Goal: Information Seeking & Learning: Learn about a topic

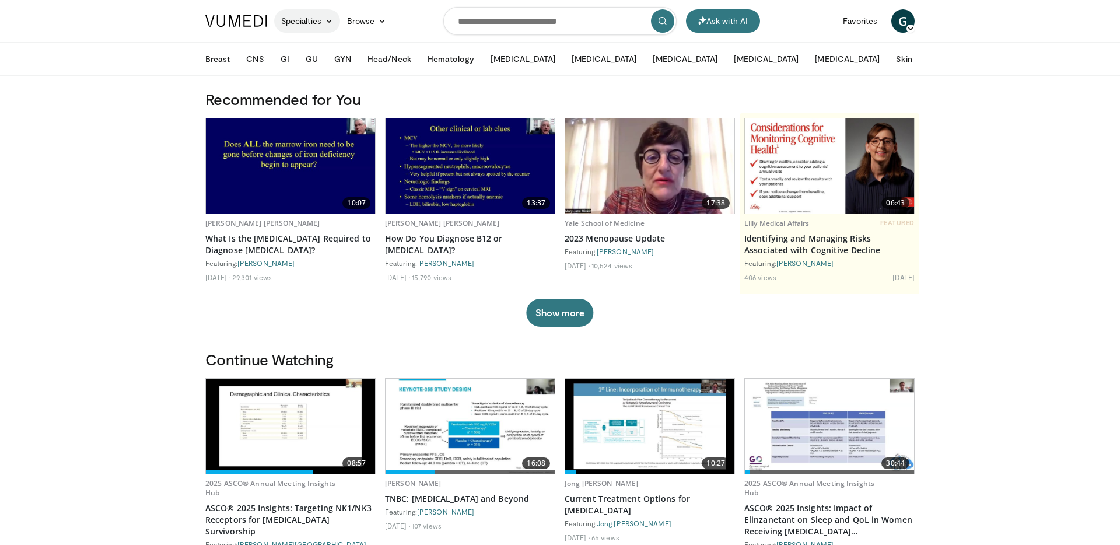
click at [316, 19] on link "Specialties" at bounding box center [307, 20] width 66 height 23
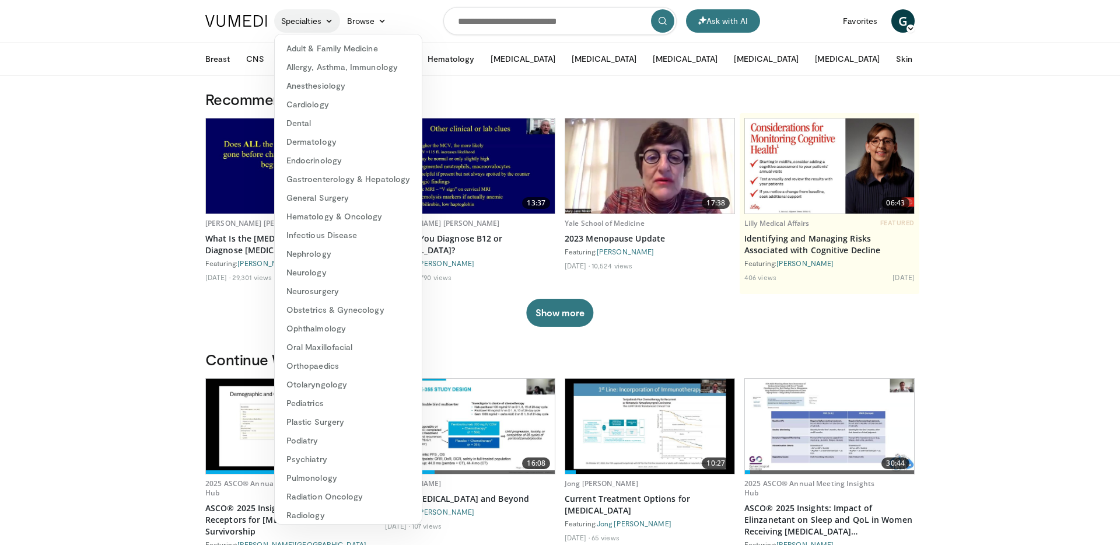
click at [323, 16] on link "Specialties" at bounding box center [307, 20] width 66 height 23
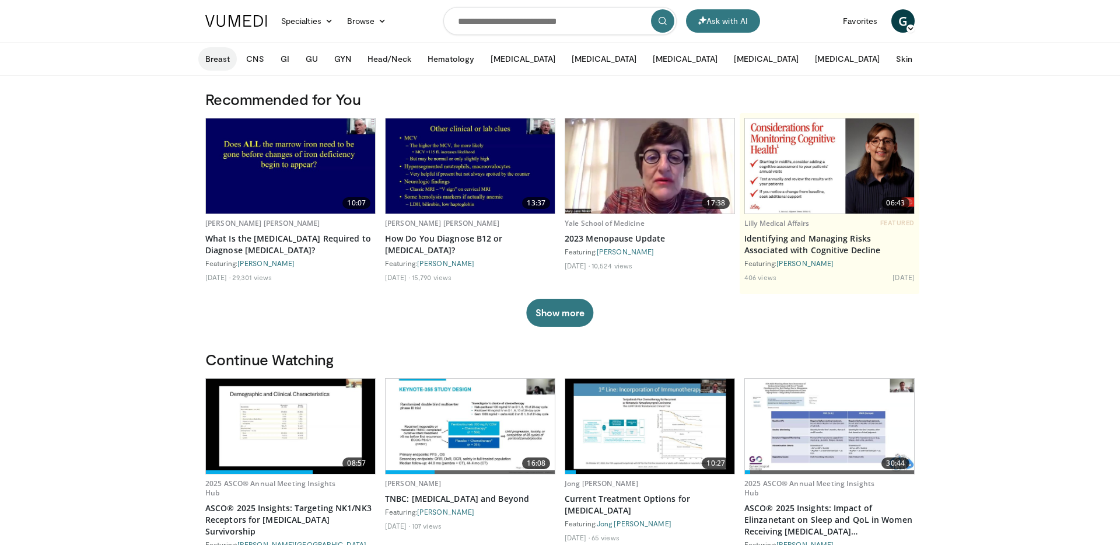
click at [218, 63] on button "Breast" at bounding box center [217, 58] width 39 height 23
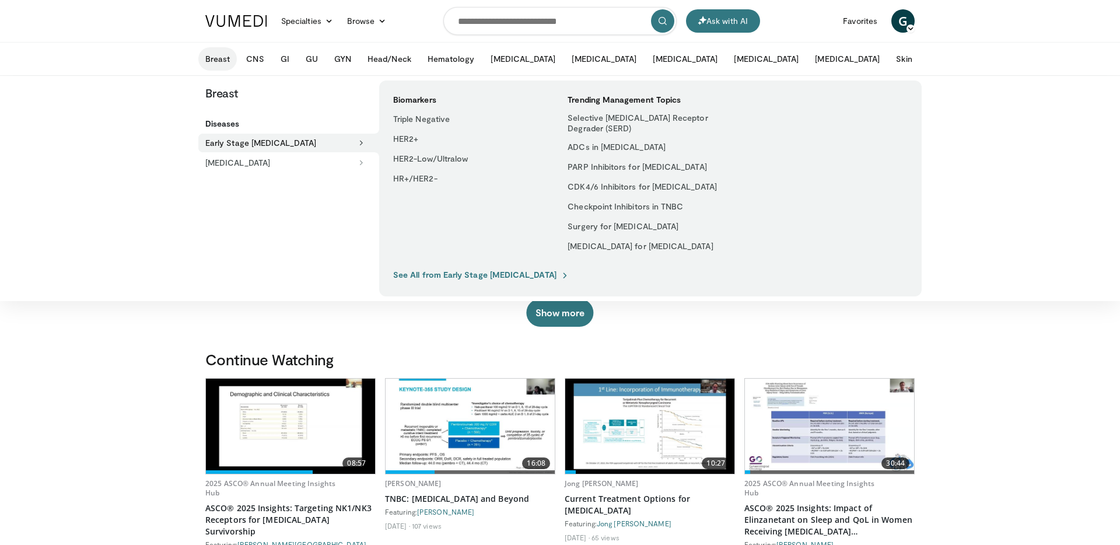
click at [922, 62] on button "More" at bounding box center [945, 58] width 46 height 23
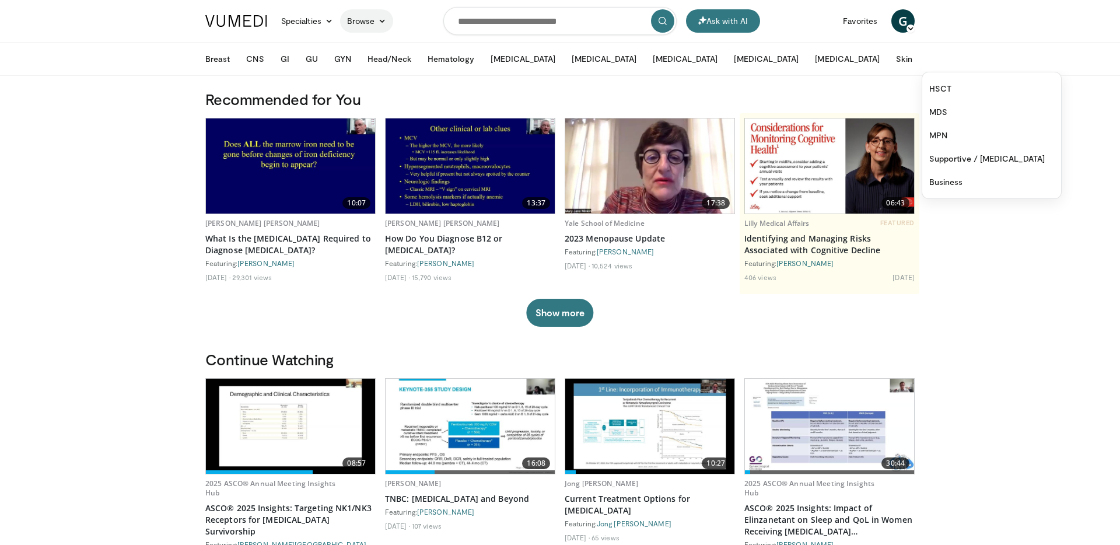
click at [384, 20] on icon at bounding box center [382, 21] width 8 height 8
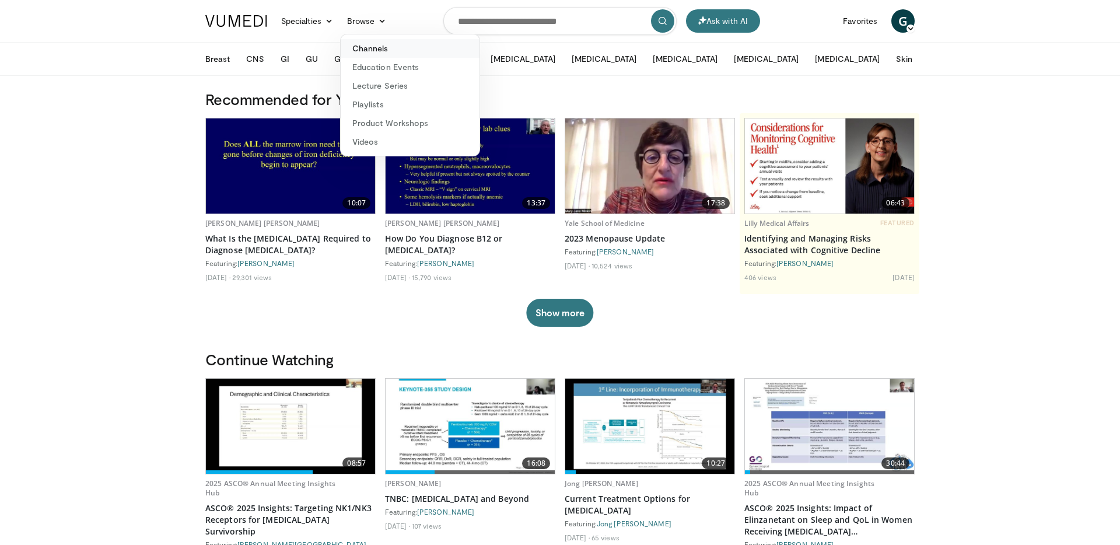
click at [374, 50] on link "Channels" at bounding box center [410, 48] width 139 height 19
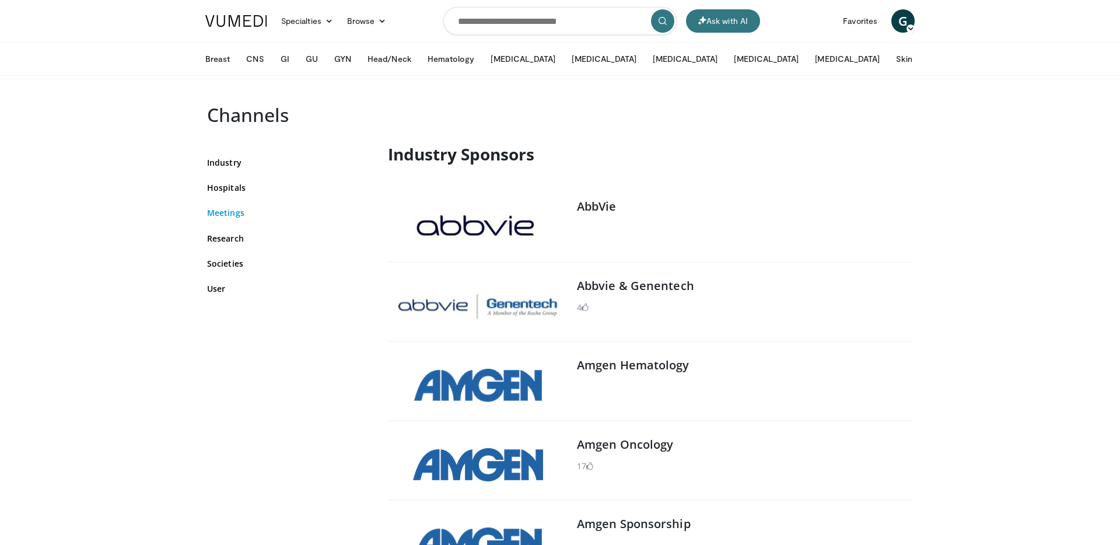
click at [232, 208] on link "Meetings" at bounding box center [288, 213] width 163 height 12
click at [221, 216] on link "Meetings" at bounding box center [288, 213] width 163 height 12
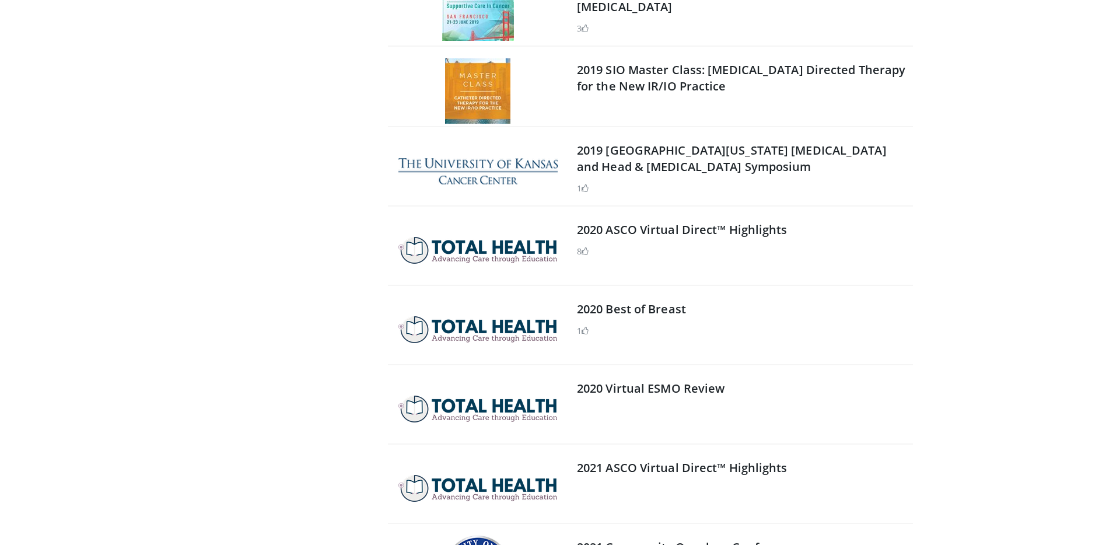
scroll to position [9763, 0]
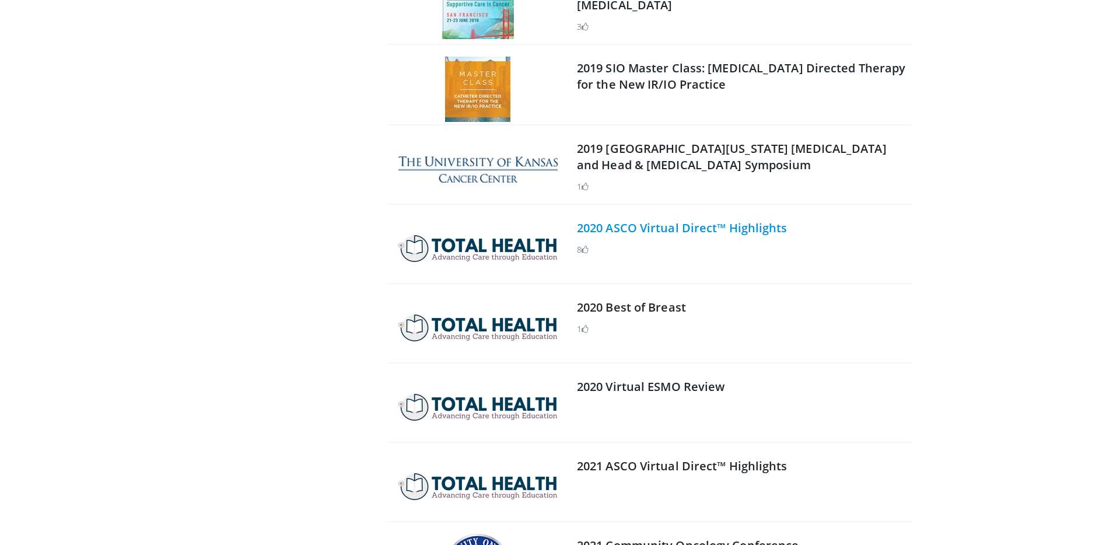
click at [679, 220] on link "2020 ASCO Virtual Direct™ Highlights" at bounding box center [682, 228] width 211 height 16
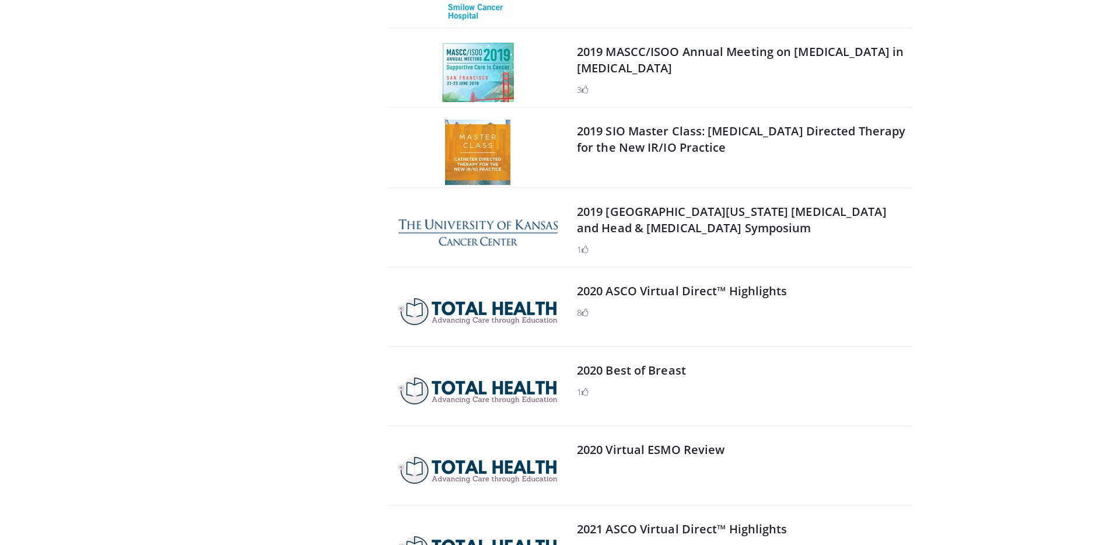
scroll to position [9645, 0]
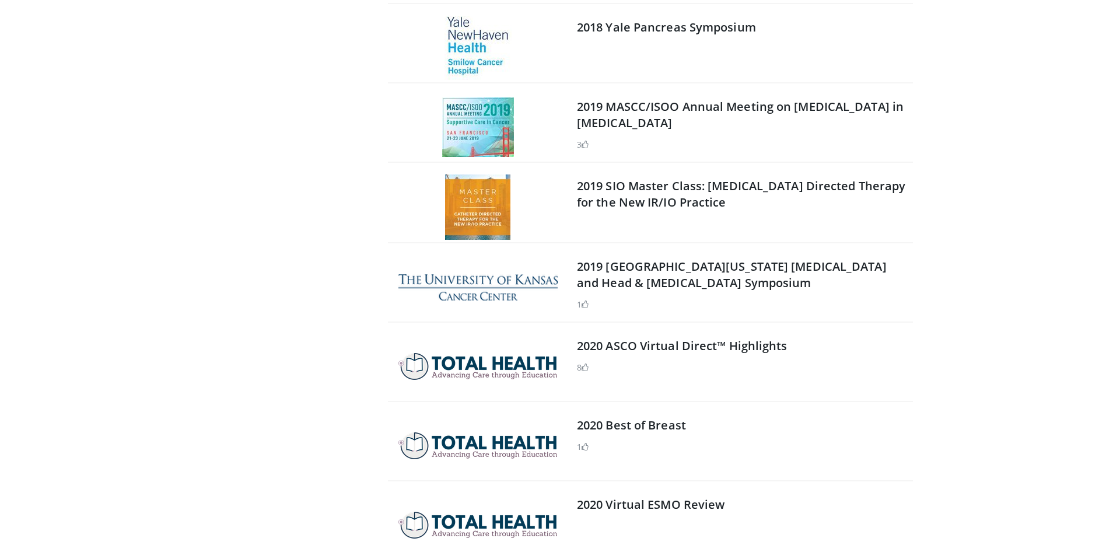
click at [492, 353] on img at bounding box center [477, 366] width 159 height 27
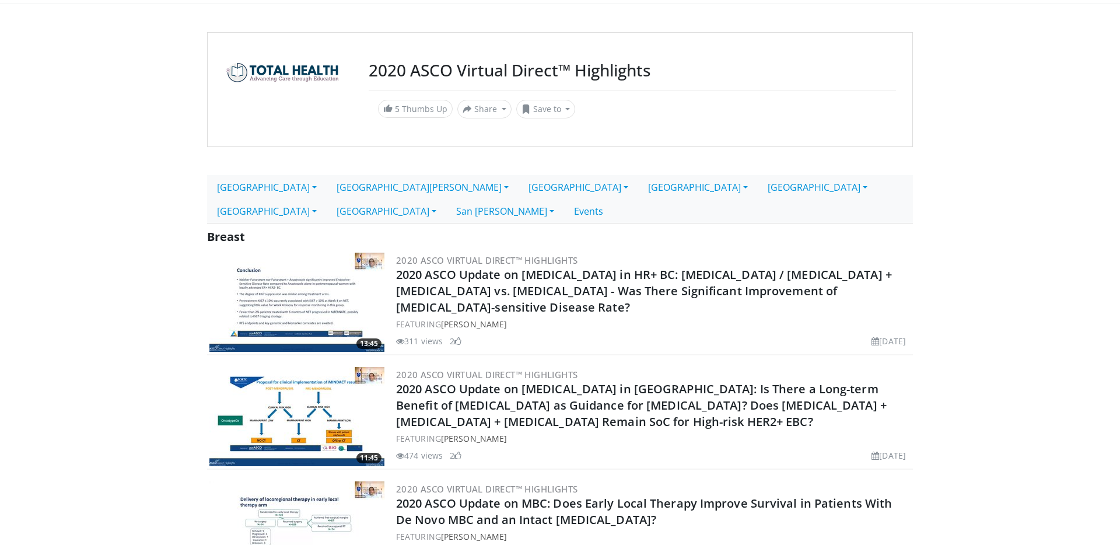
scroll to position [74, 0]
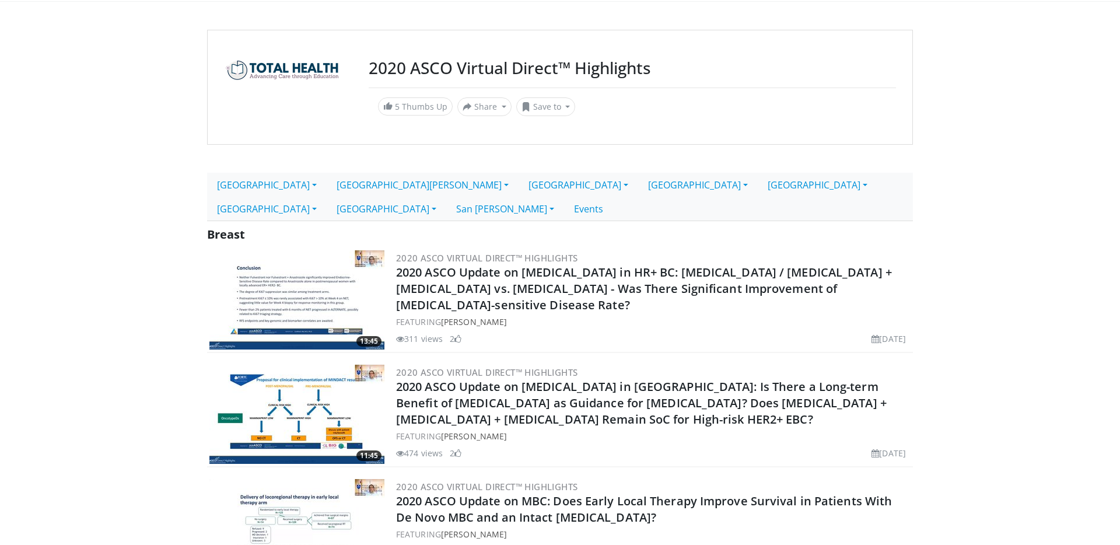
click at [290, 264] on img at bounding box center [296, 299] width 175 height 99
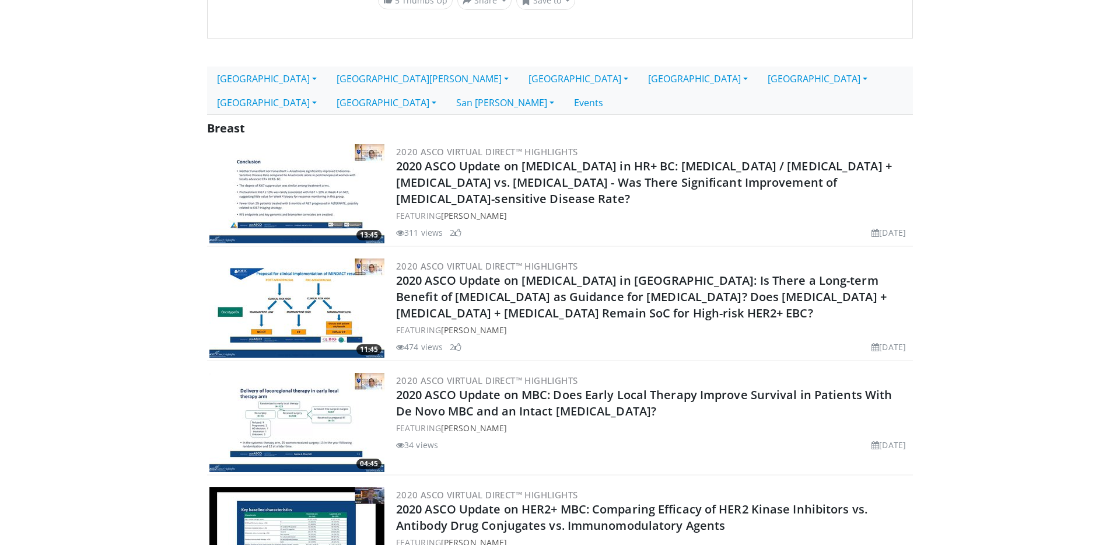
scroll to position [109, 0]
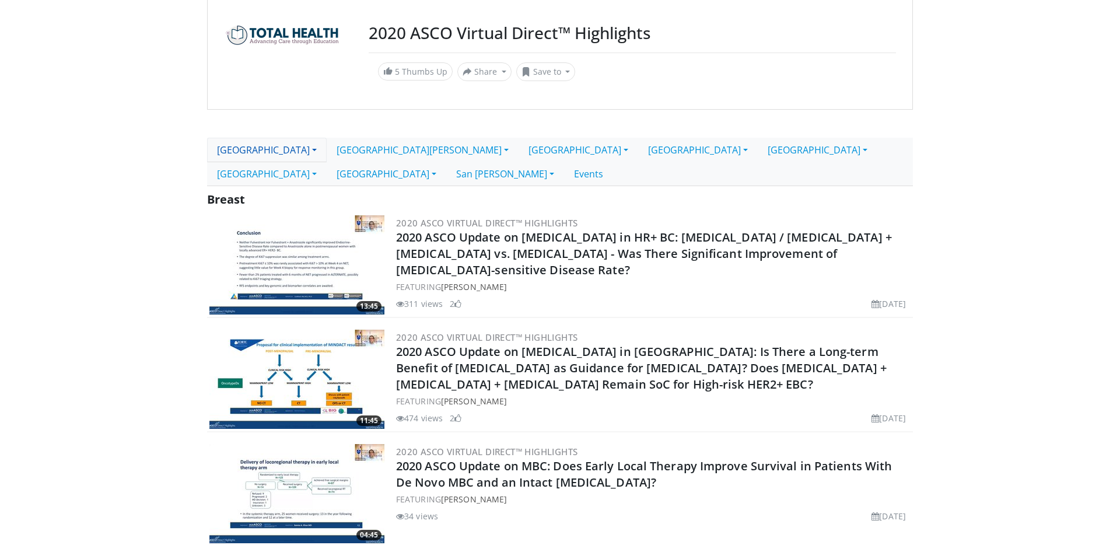
click at [239, 148] on link "[GEOGRAPHIC_DATA]" at bounding box center [267, 150] width 120 height 25
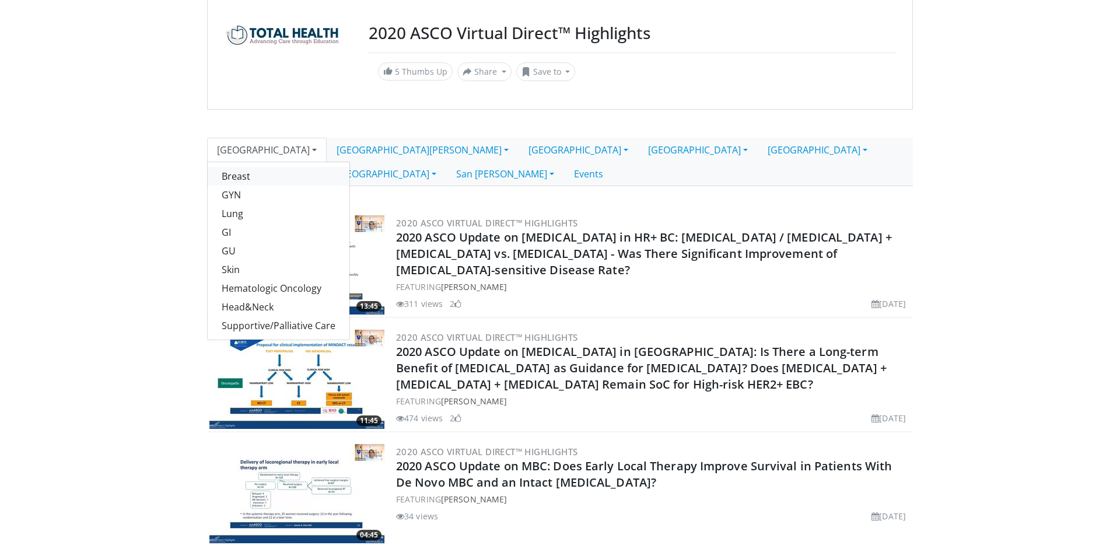
click at [236, 174] on link "Breast" at bounding box center [279, 176] width 142 height 19
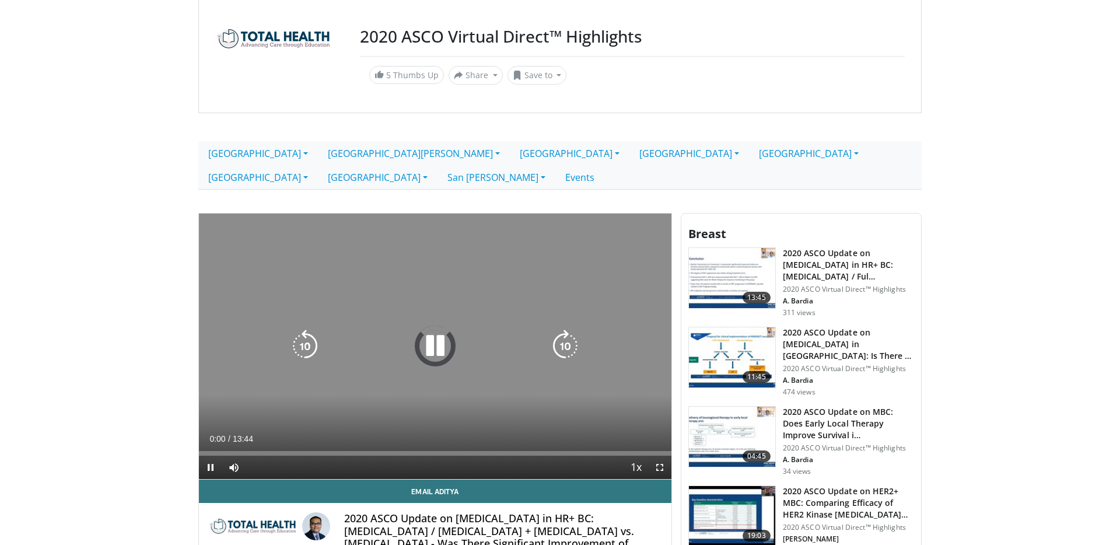
scroll to position [128, 0]
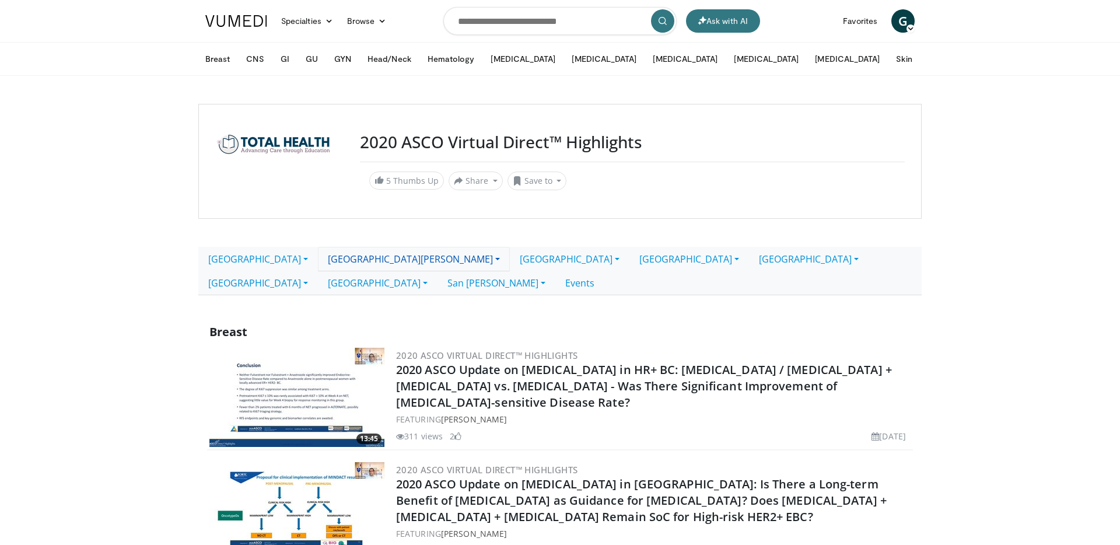
click at [318, 259] on link "[GEOGRAPHIC_DATA][PERSON_NAME]" at bounding box center [414, 259] width 192 height 25
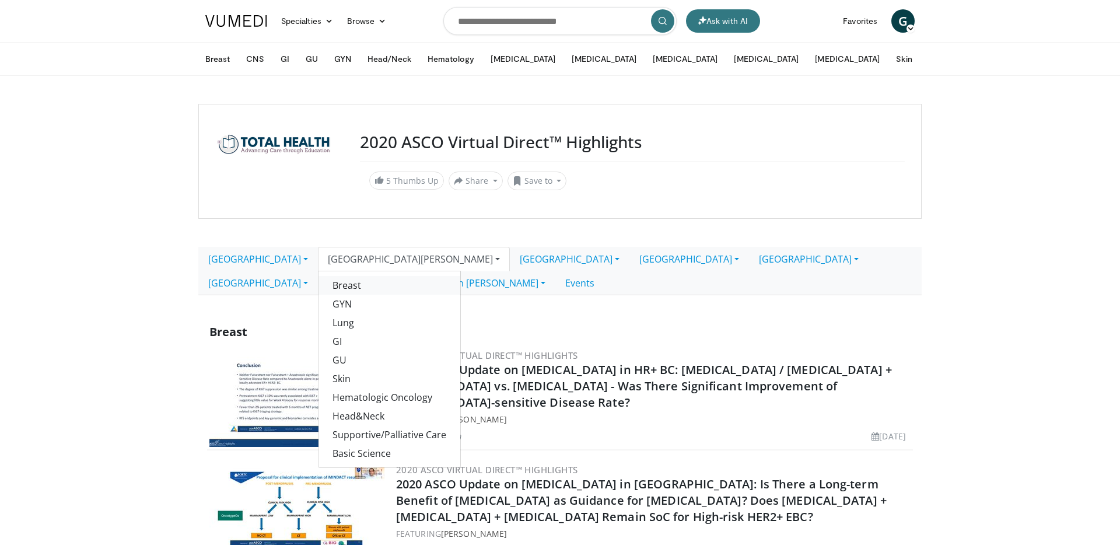
click at [319, 280] on link "Breast" at bounding box center [390, 285] width 142 height 19
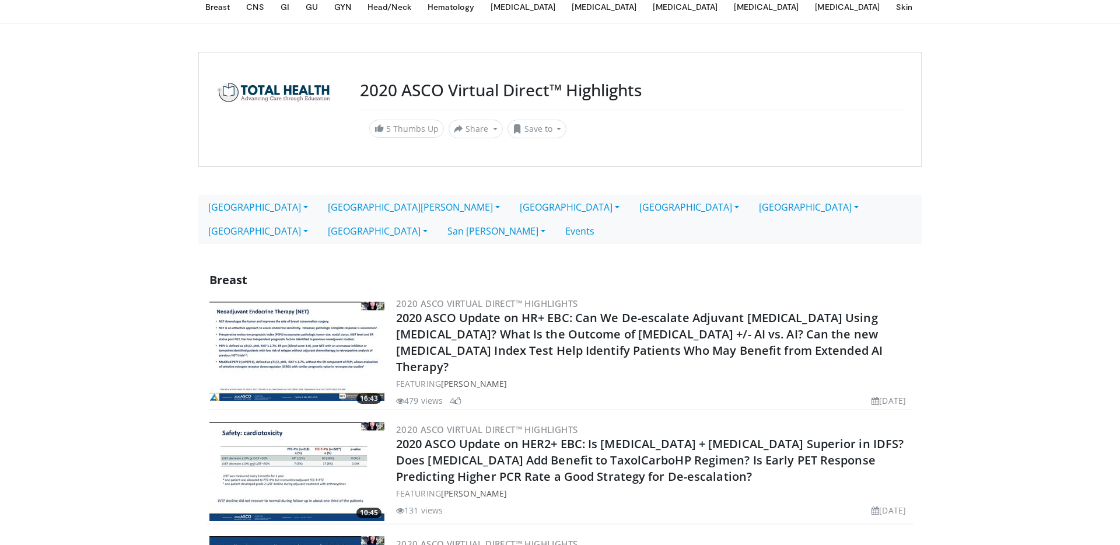
scroll to position [55, 0]
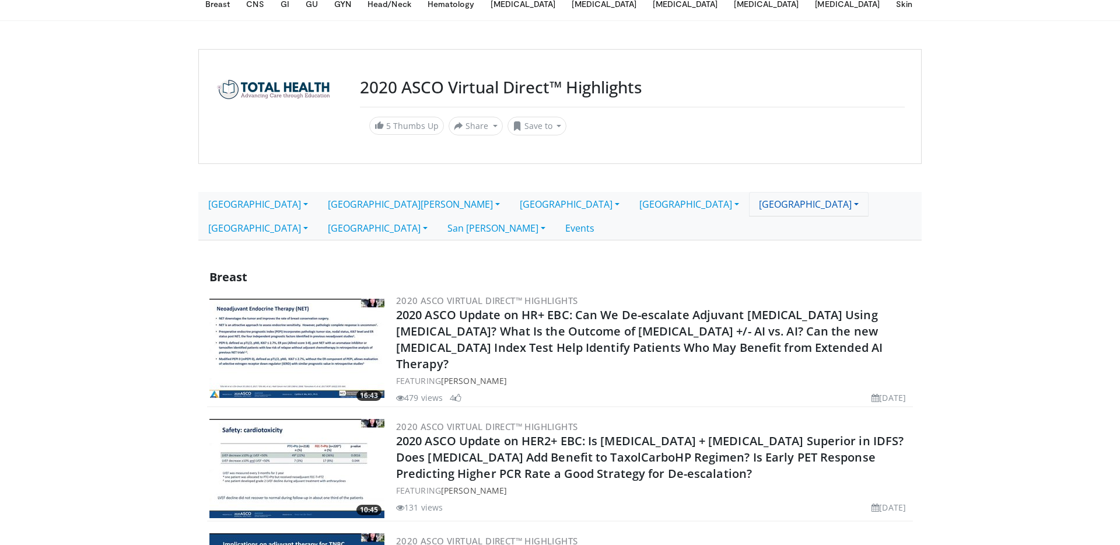
click at [749, 204] on link "[GEOGRAPHIC_DATA]" at bounding box center [809, 204] width 120 height 25
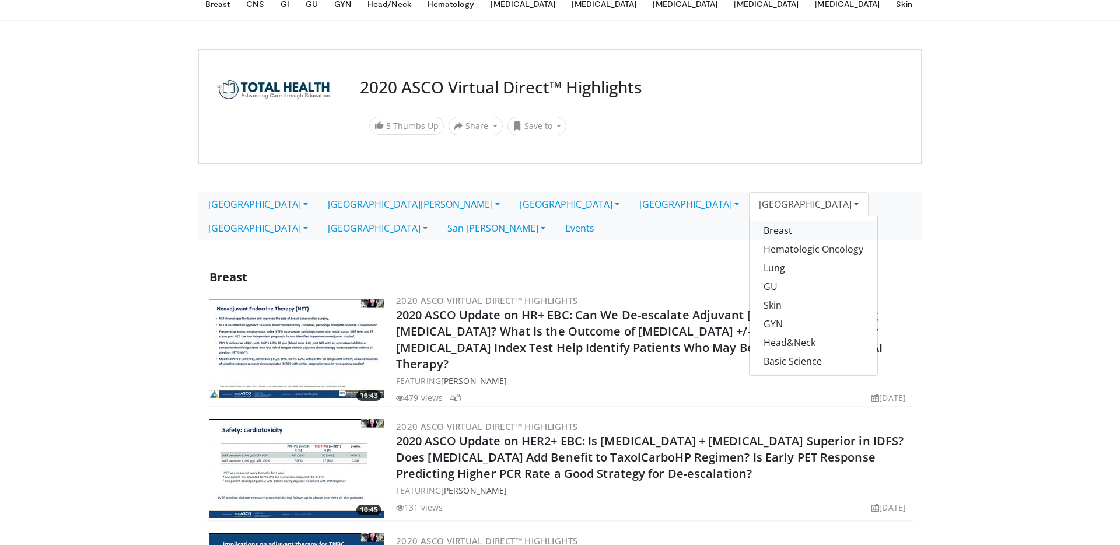
click at [750, 226] on link "Breast" at bounding box center [814, 230] width 128 height 19
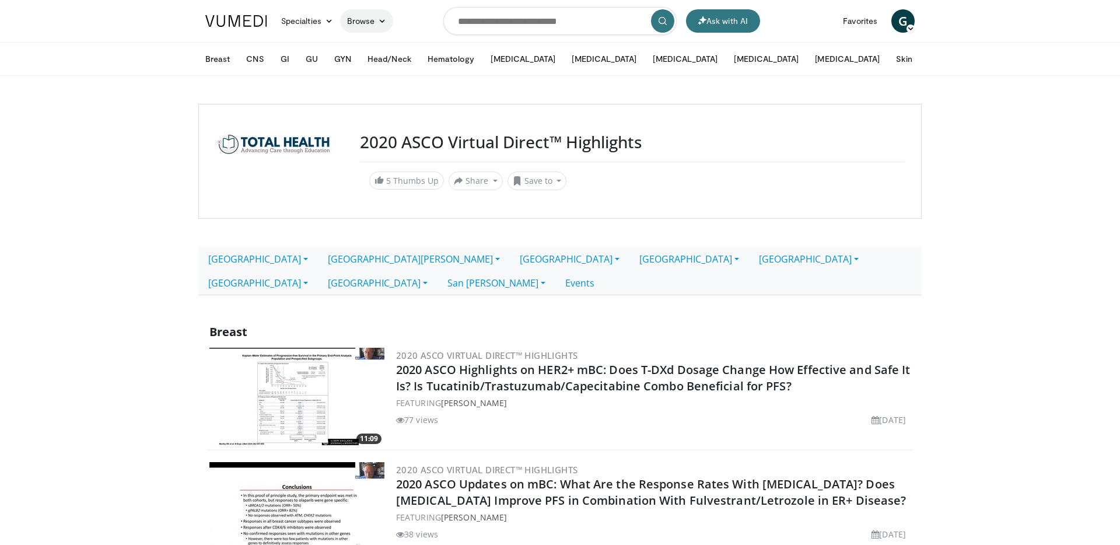
click at [381, 16] on link "Browse" at bounding box center [367, 20] width 54 height 23
click at [375, 44] on link "Channels" at bounding box center [410, 48] width 139 height 19
